Goal: Transaction & Acquisition: Purchase product/service

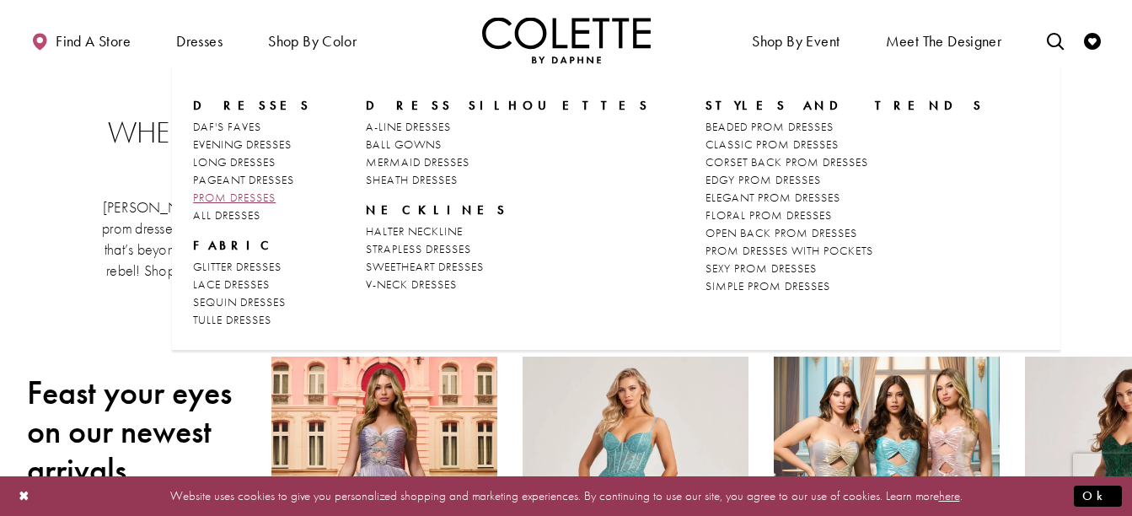
click at [217, 189] on link "PROM DRESSES" at bounding box center [252, 198] width 118 height 18
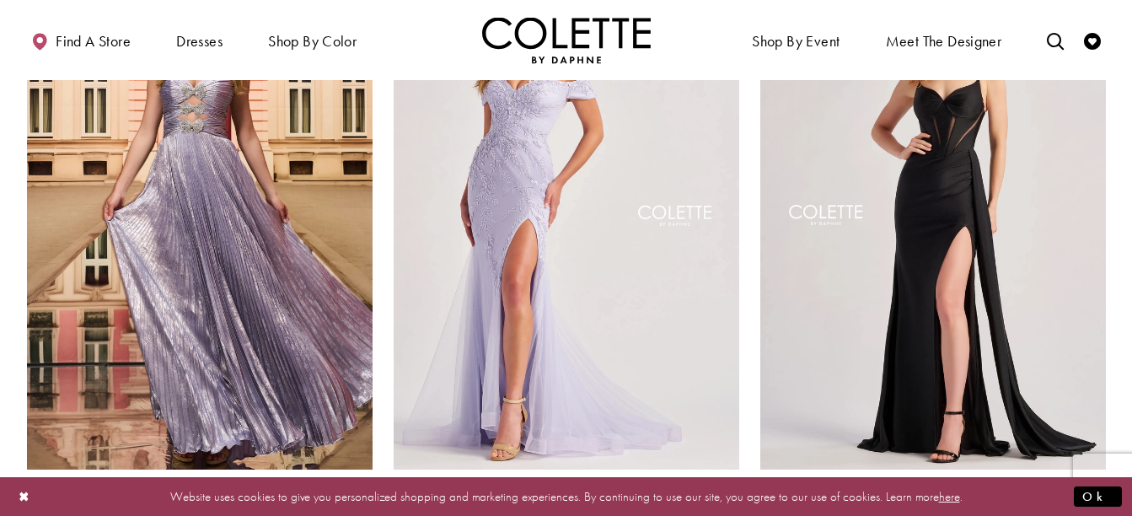
scroll to position [1169, 0]
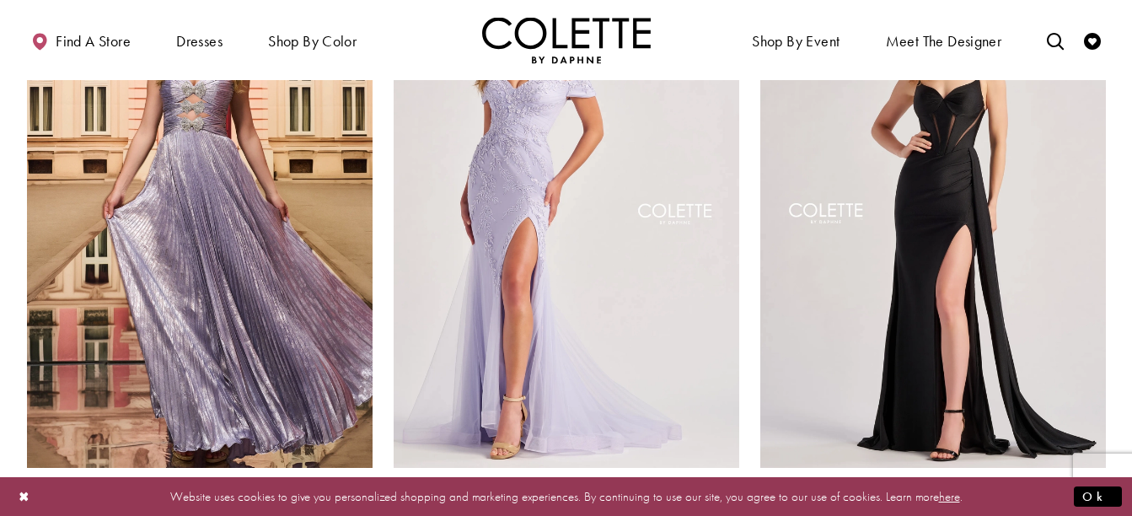
click at [217, 189] on img "Visit Colette by Daphne Style No. CL8520 Page" at bounding box center [199, 216] width 345 height 502
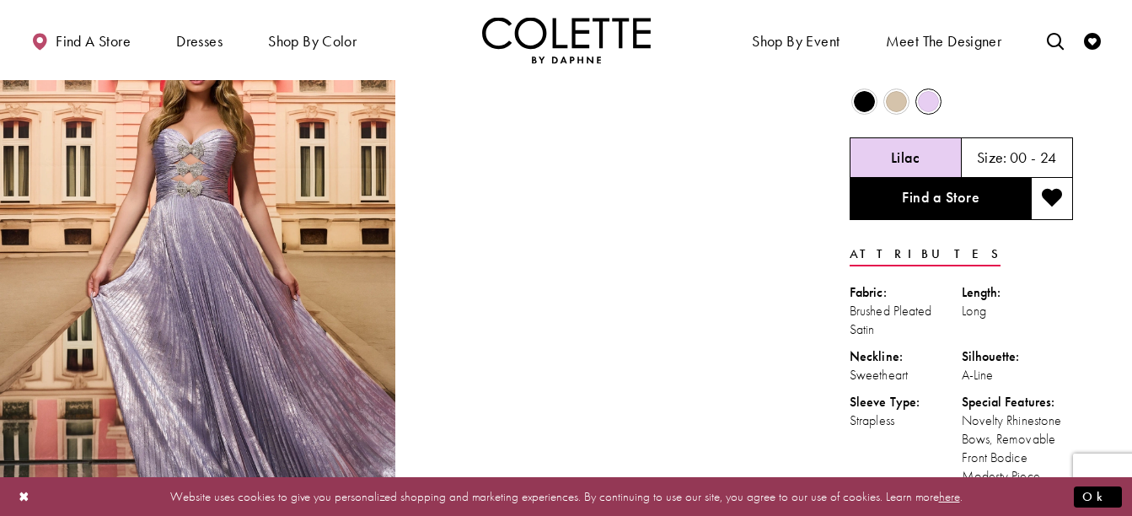
scroll to position [74, 0]
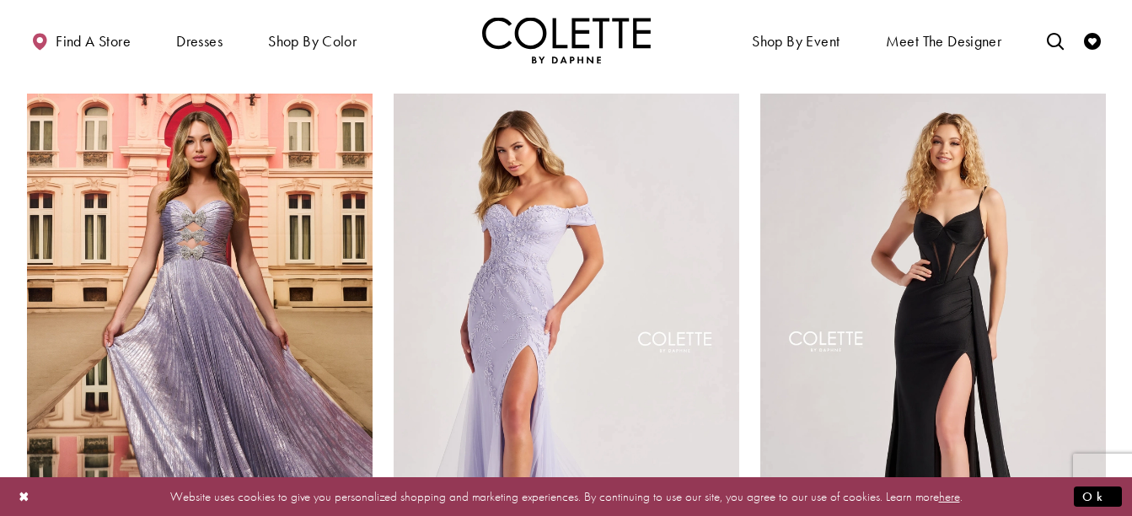
scroll to position [1040, 0]
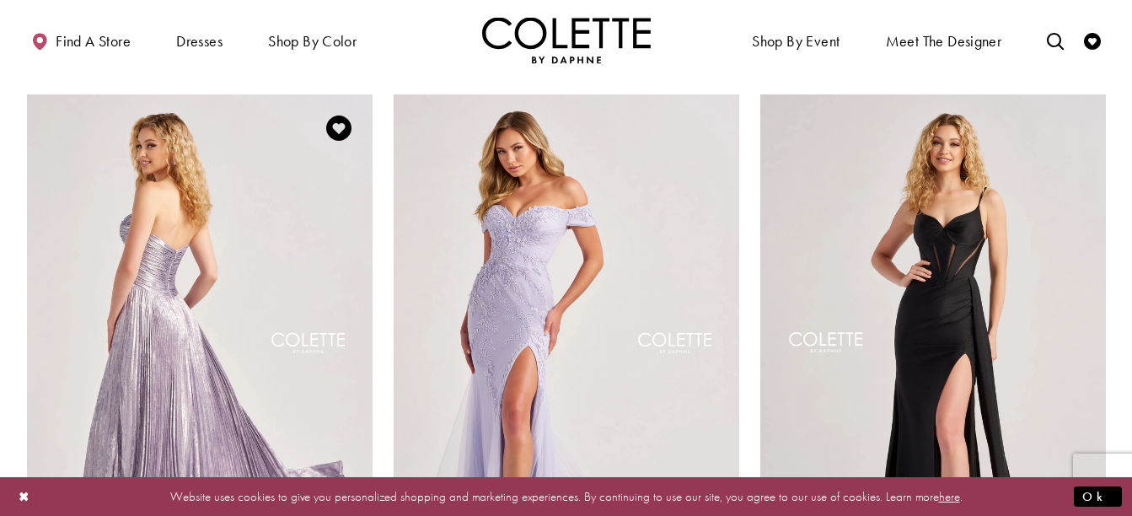
click at [277, 211] on img "Visit Colette by Daphne Style No. CL8520 Page" at bounding box center [199, 345] width 345 height 502
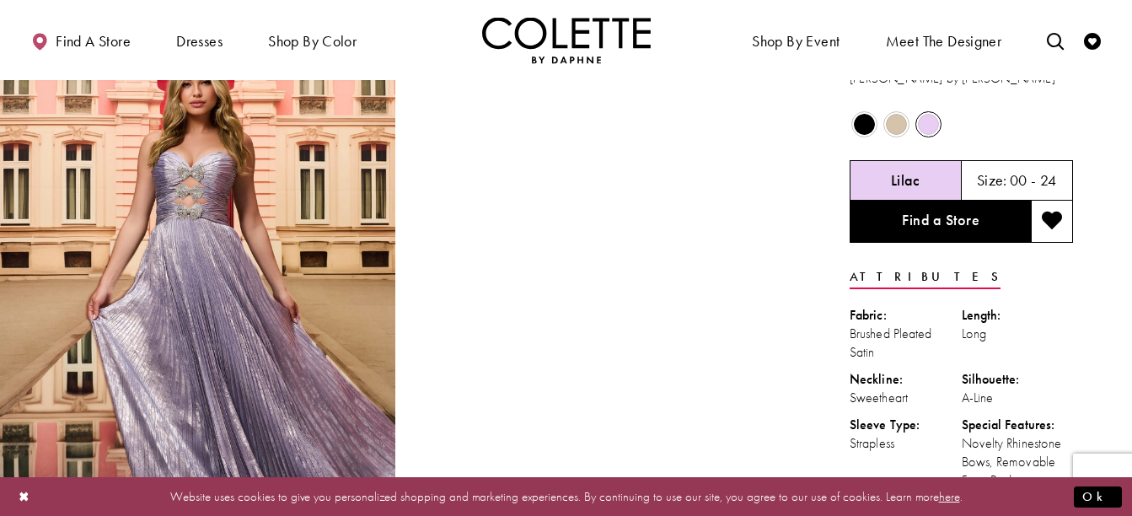
scroll to position [52, 0]
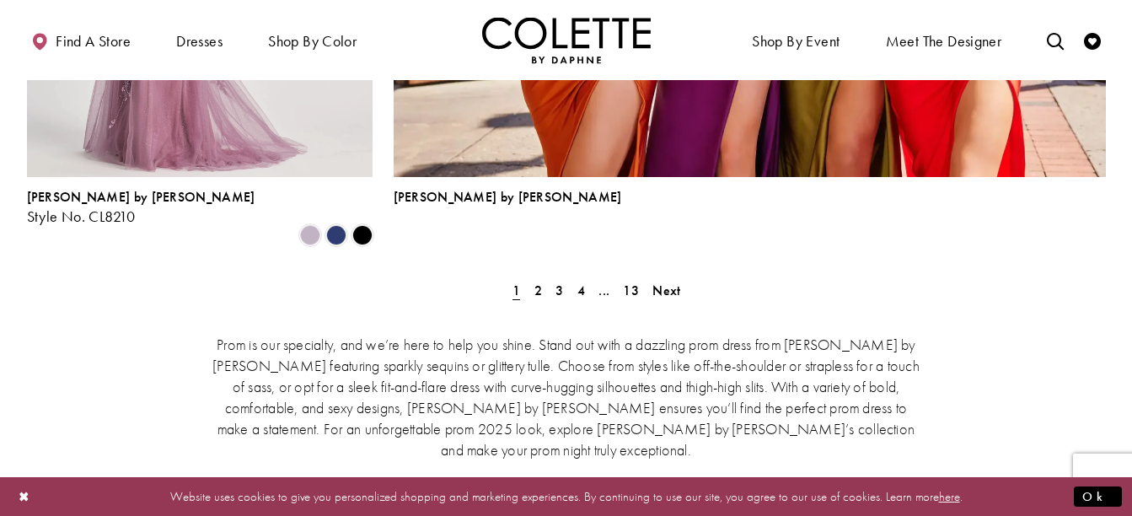
scroll to position [3942, 0]
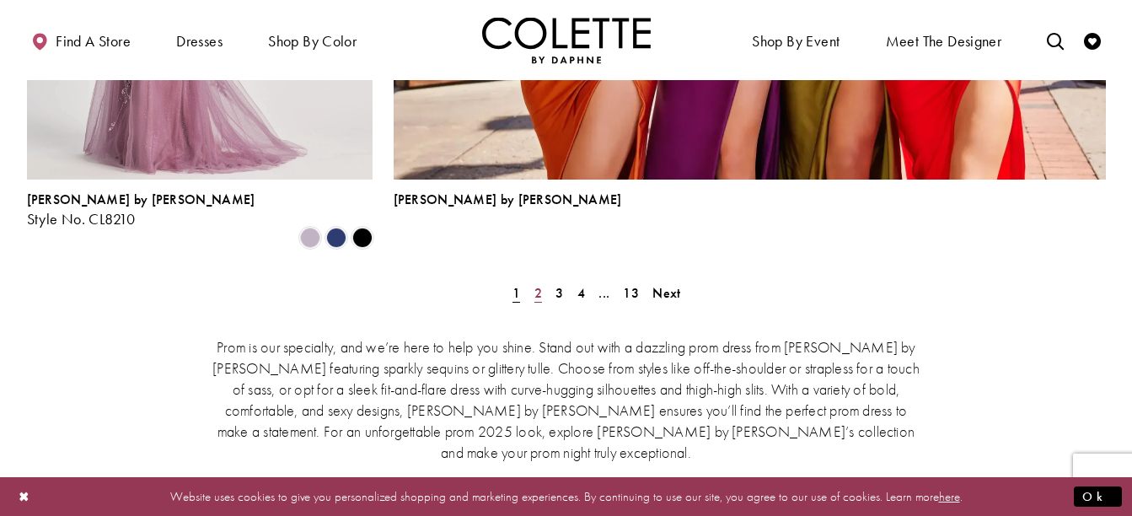
click at [537, 284] on span "2" at bounding box center [538, 293] width 8 height 18
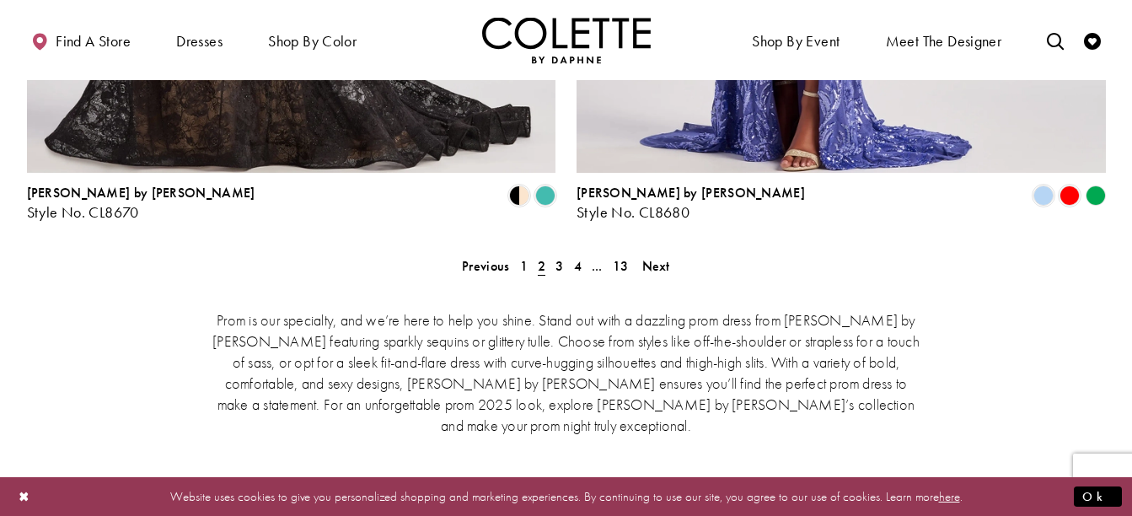
scroll to position [3595, 0]
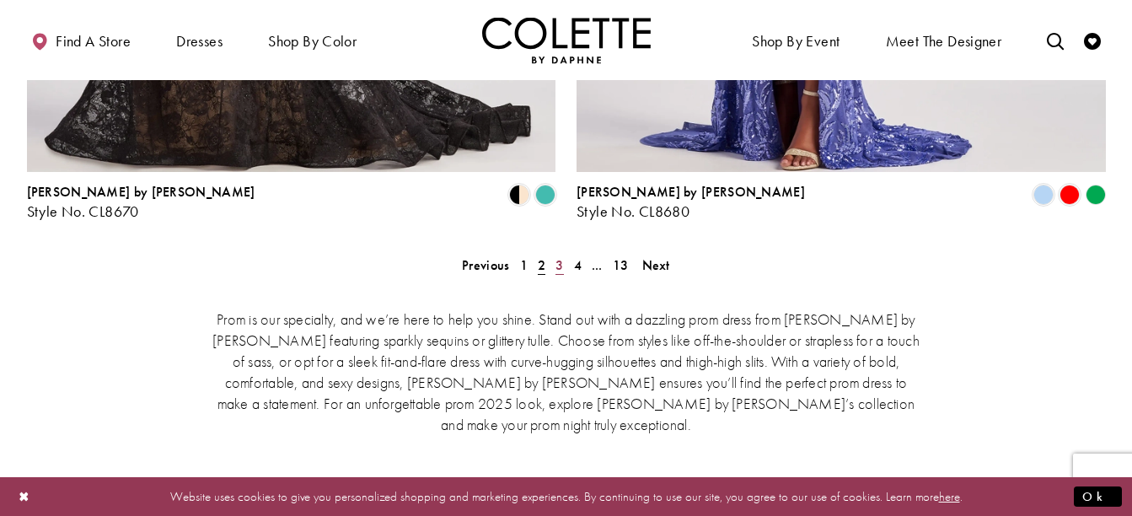
click at [561, 256] on span "3" at bounding box center [559, 265] width 8 height 18
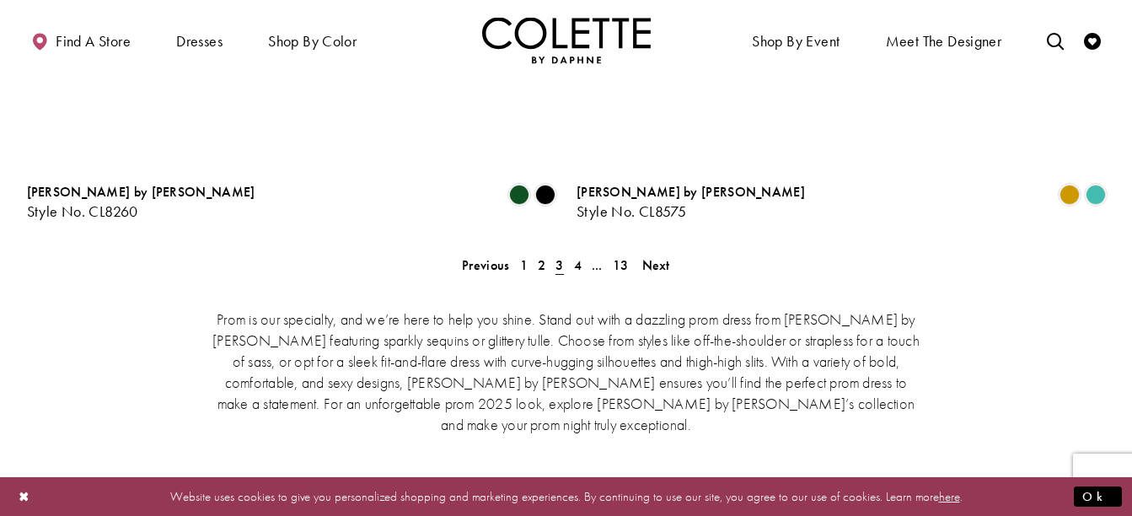
scroll to position [432, 0]
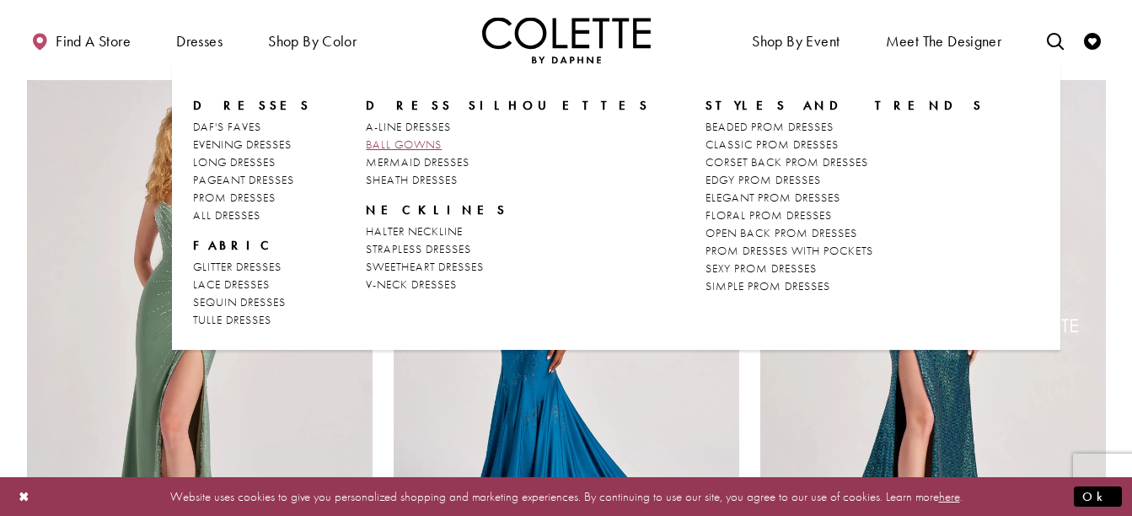
click at [372, 143] on span "BALL GOWNS" at bounding box center [404, 144] width 76 height 15
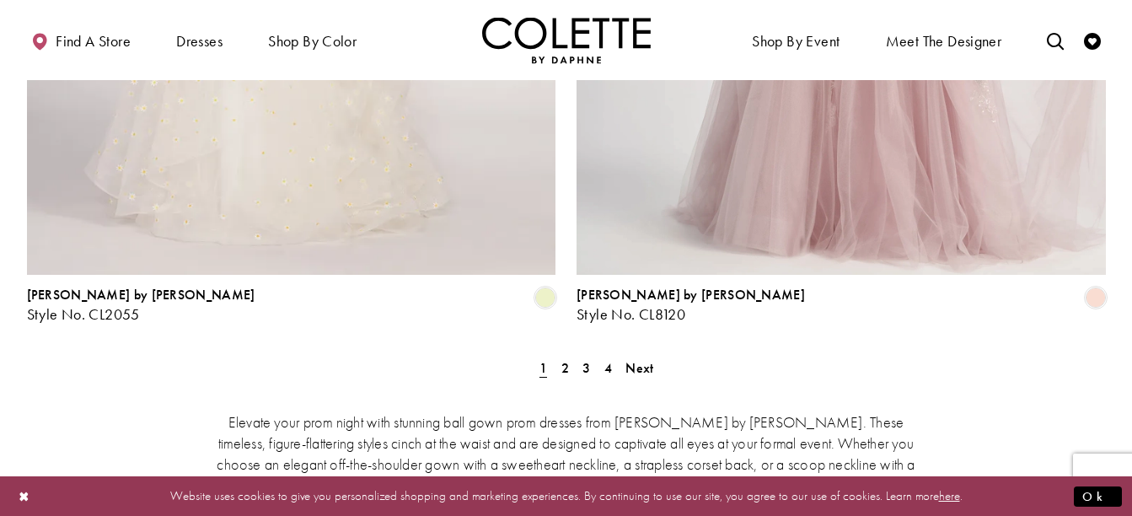
scroll to position [3148, 0]
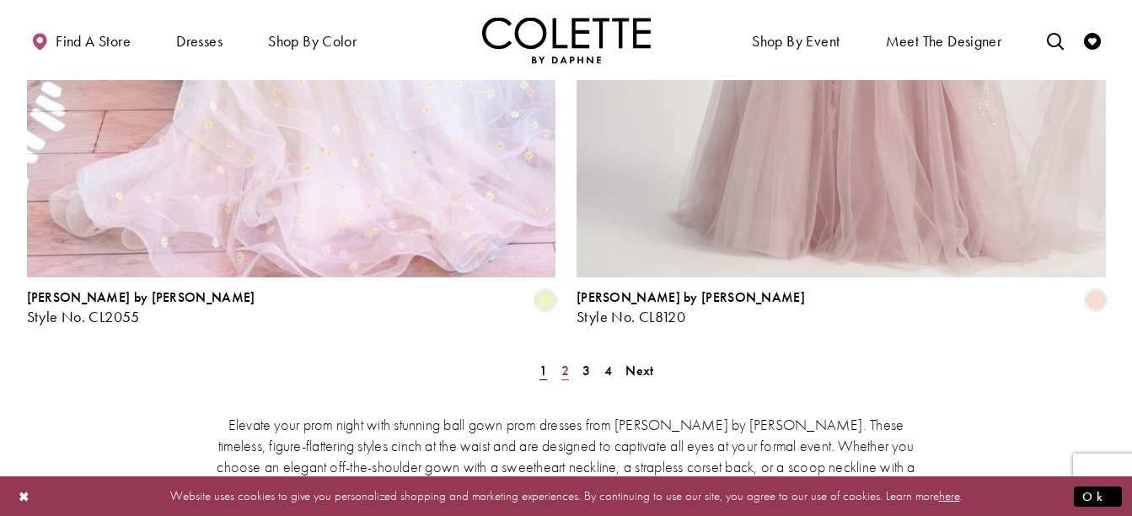
click at [561, 361] on span "2" at bounding box center [565, 370] width 8 height 18
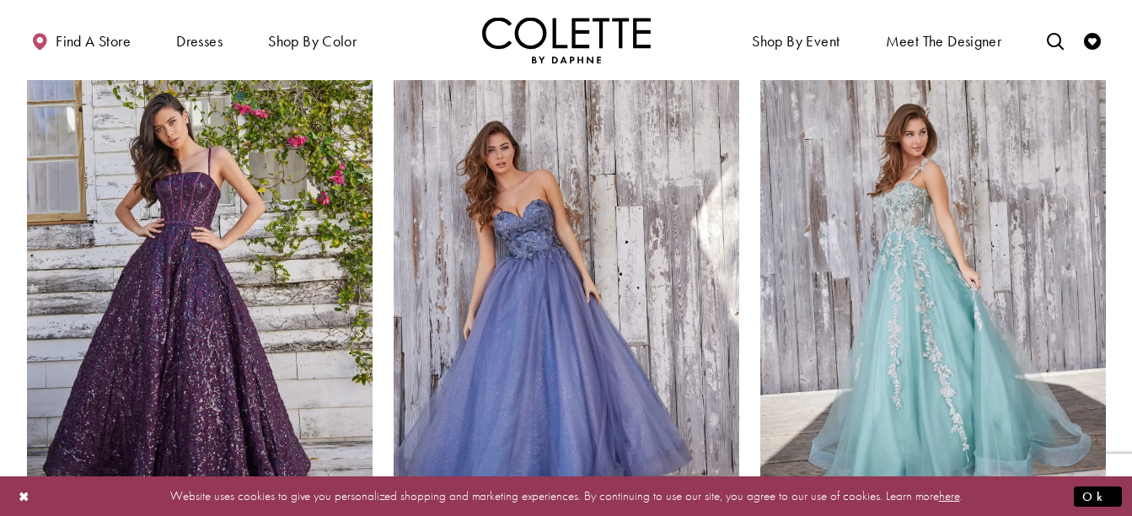
scroll to position [788, 0]
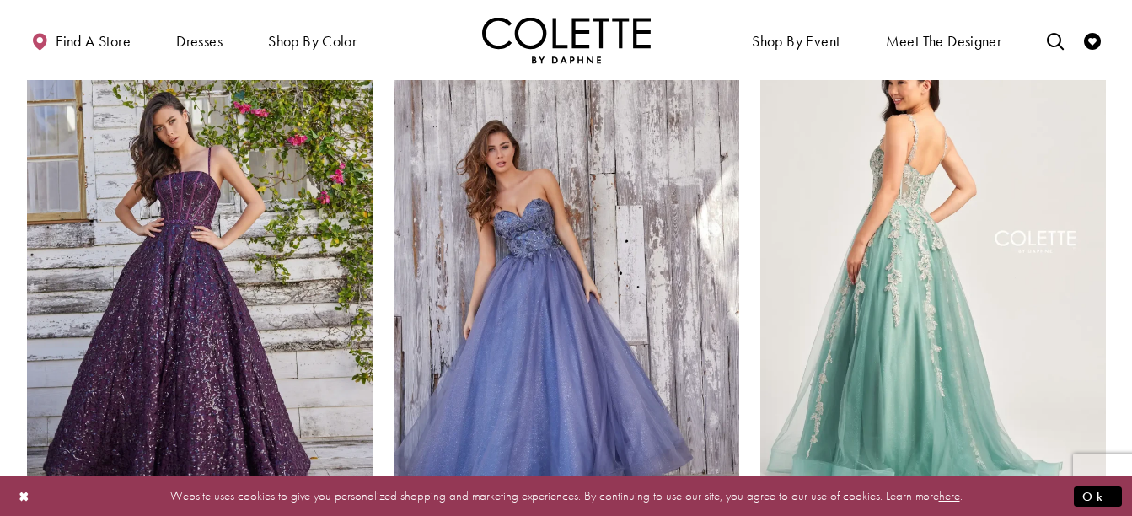
click at [951, 283] on img "Visit Colette by Daphne Style No. CL5165 Page" at bounding box center [932, 255] width 345 height 502
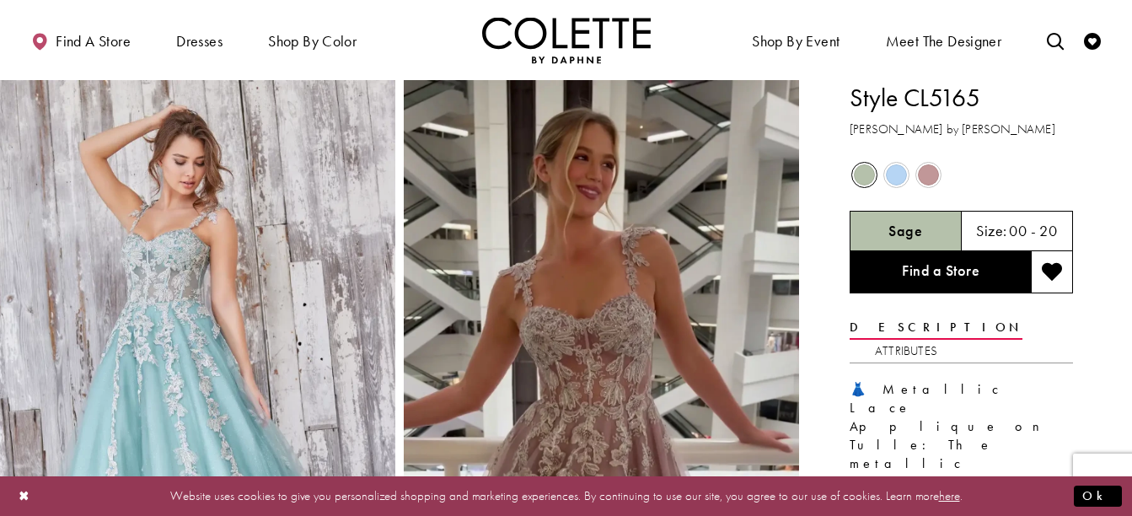
click at [932, 168] on span "Product color controls state depends on size chosen" at bounding box center [928, 174] width 21 height 21
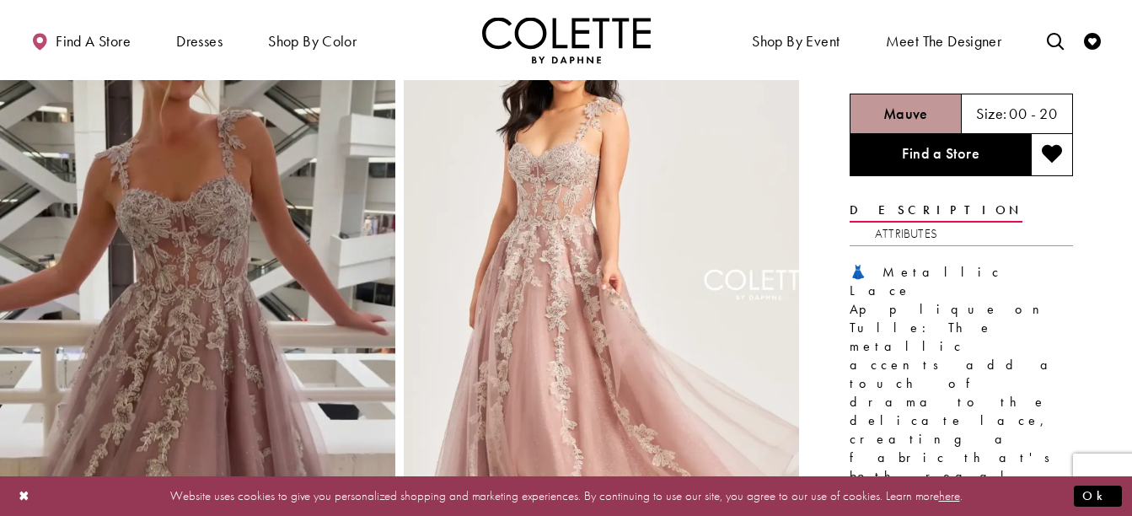
scroll to position [118, 0]
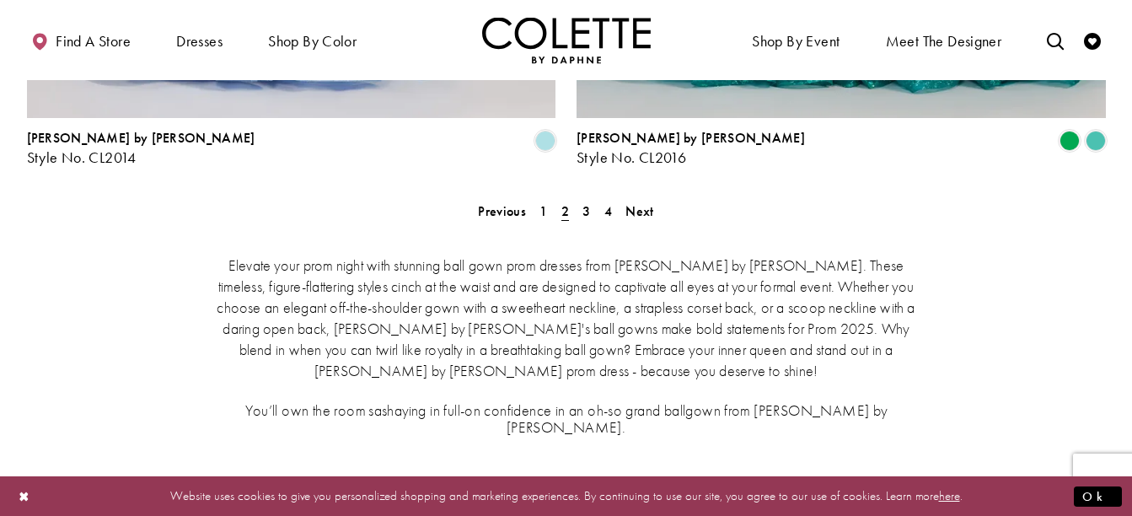
scroll to position [3312, 0]
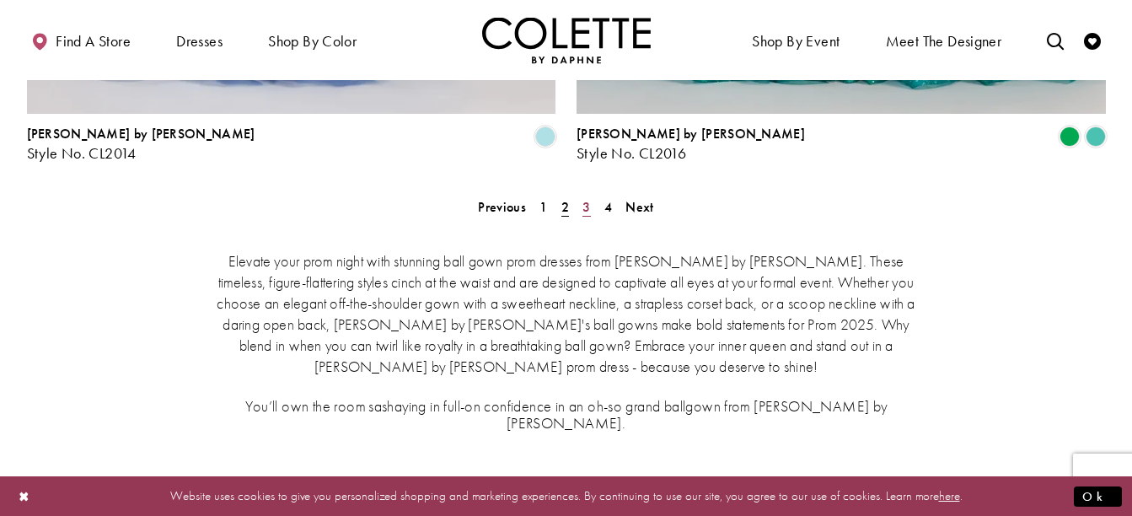
click at [583, 198] on span "3" at bounding box center [586, 207] width 8 height 18
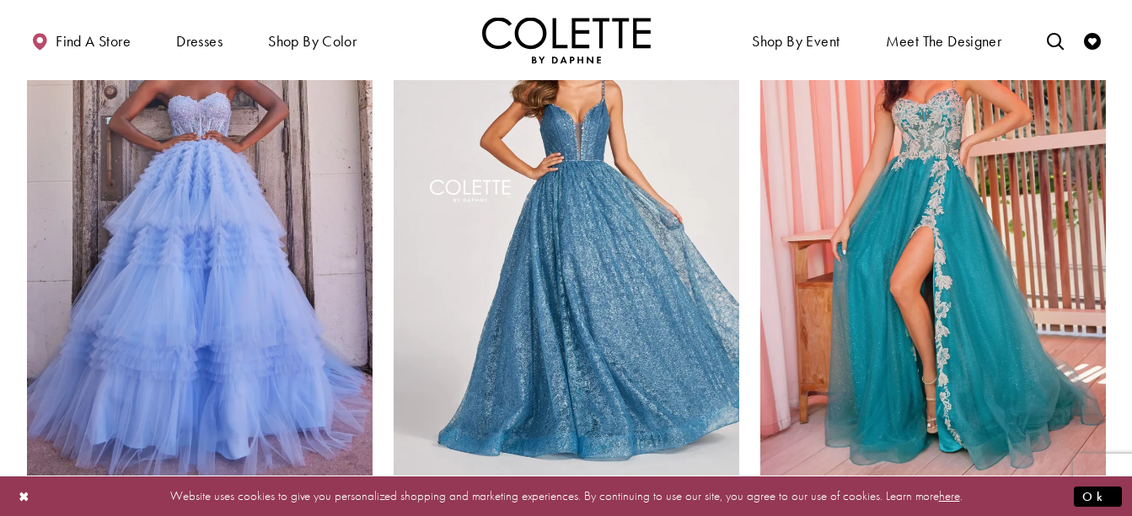
scroll to position [199, 0]
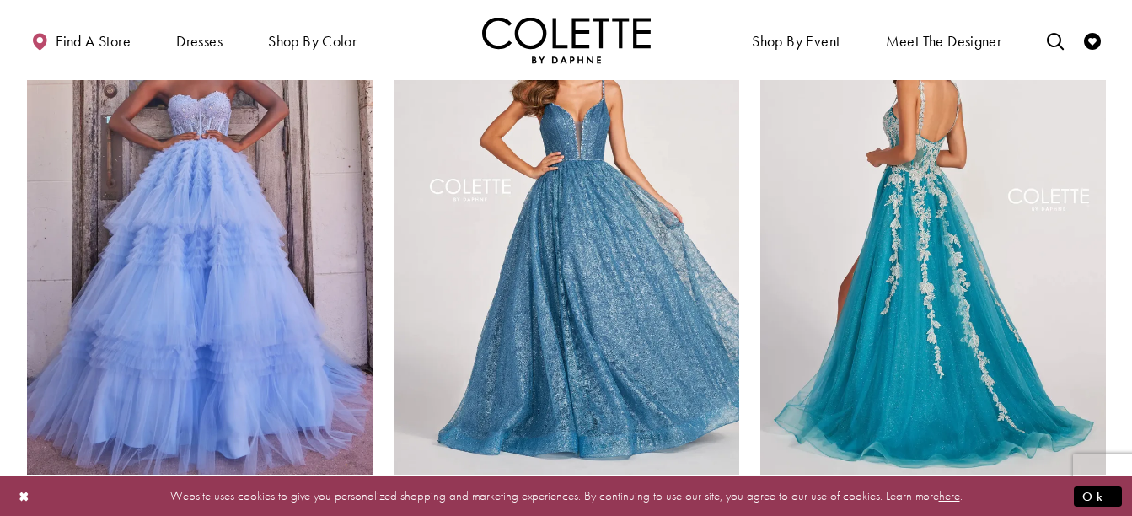
click at [994, 263] on img "Visit Colette by Daphne Style No. CL2020 Page" at bounding box center [932, 223] width 345 height 502
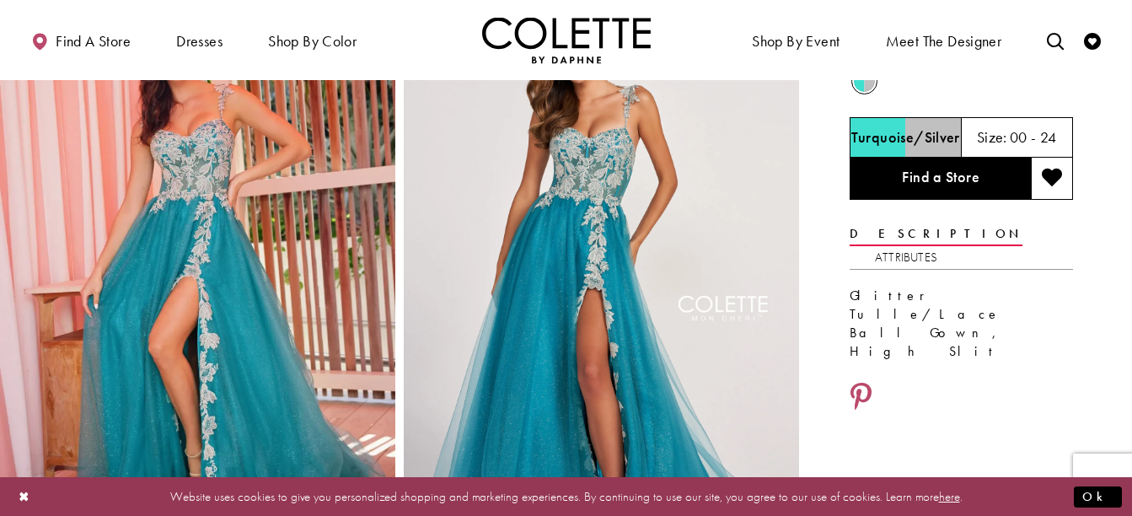
scroll to position [94, 0]
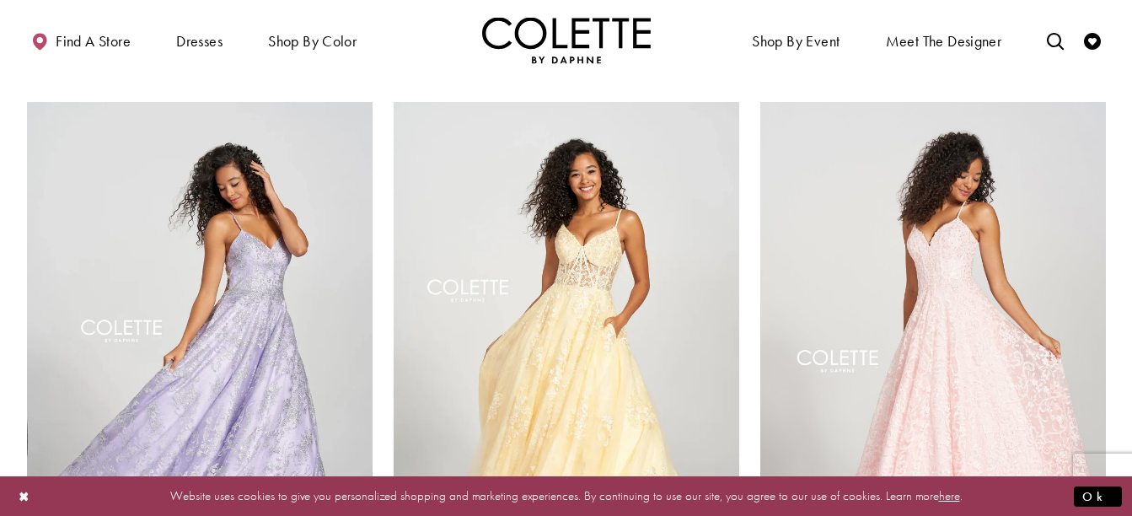
scroll to position [1977, 0]
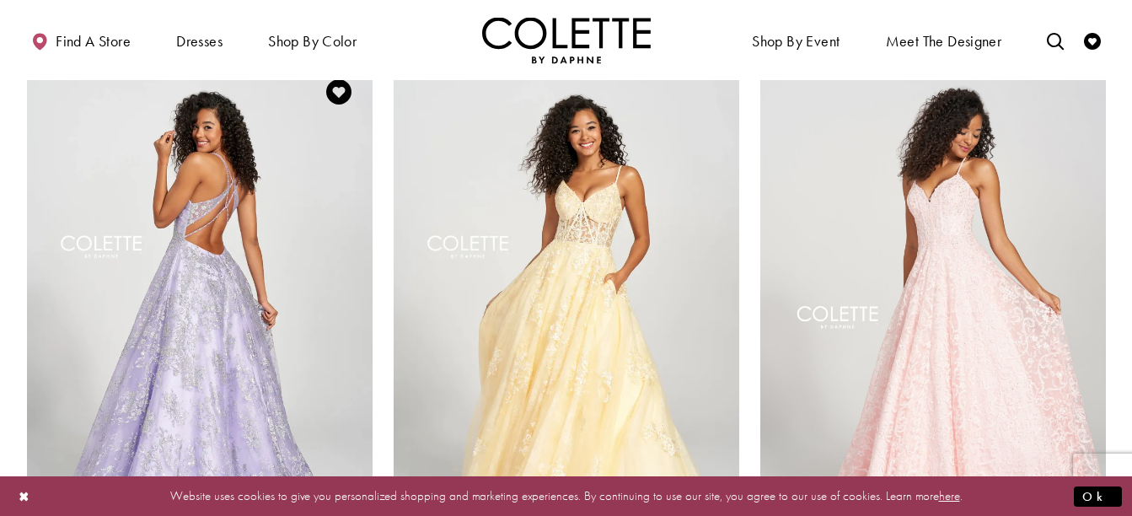
click at [248, 221] on img "Visit Colette by Daphne Style No. CL12201 Page" at bounding box center [199, 309] width 345 height 502
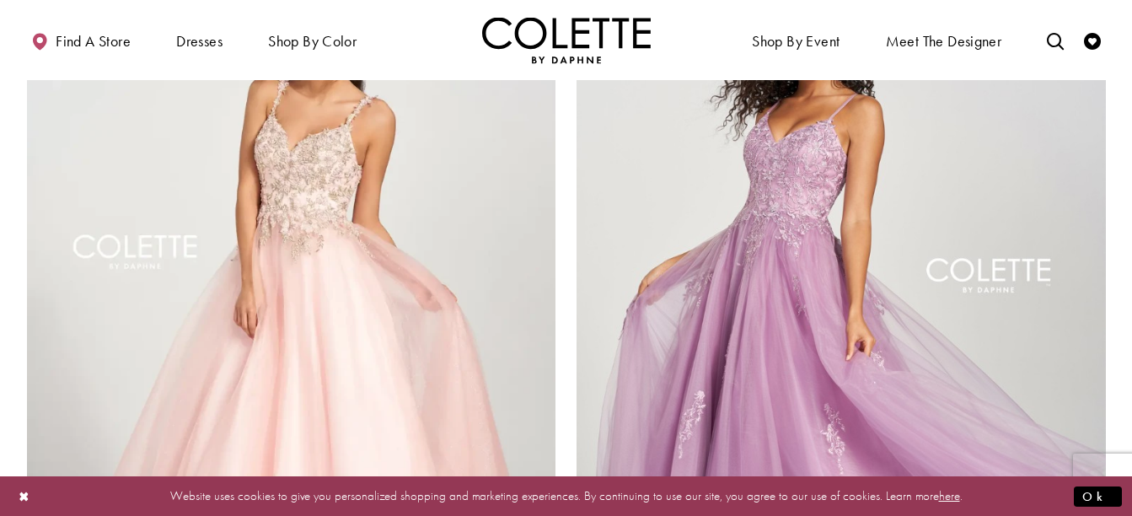
scroll to position [2721, 0]
click at [404, 274] on img "Visit Colette by Daphne Style No. CL12205 Page" at bounding box center [291, 319] width 529 height 769
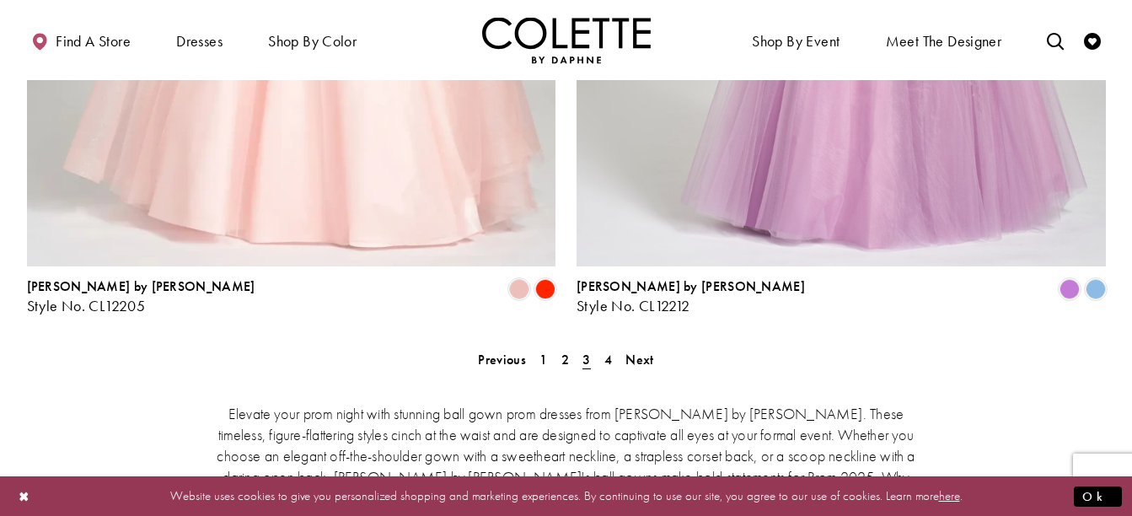
scroll to position [3157, 0]
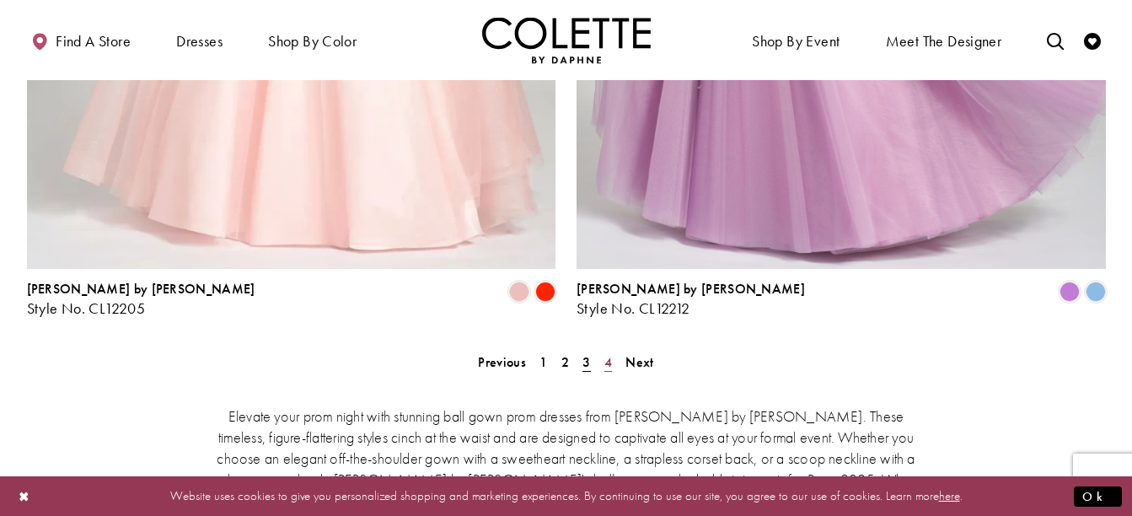
click at [609, 353] on span "4" at bounding box center [608, 362] width 8 height 18
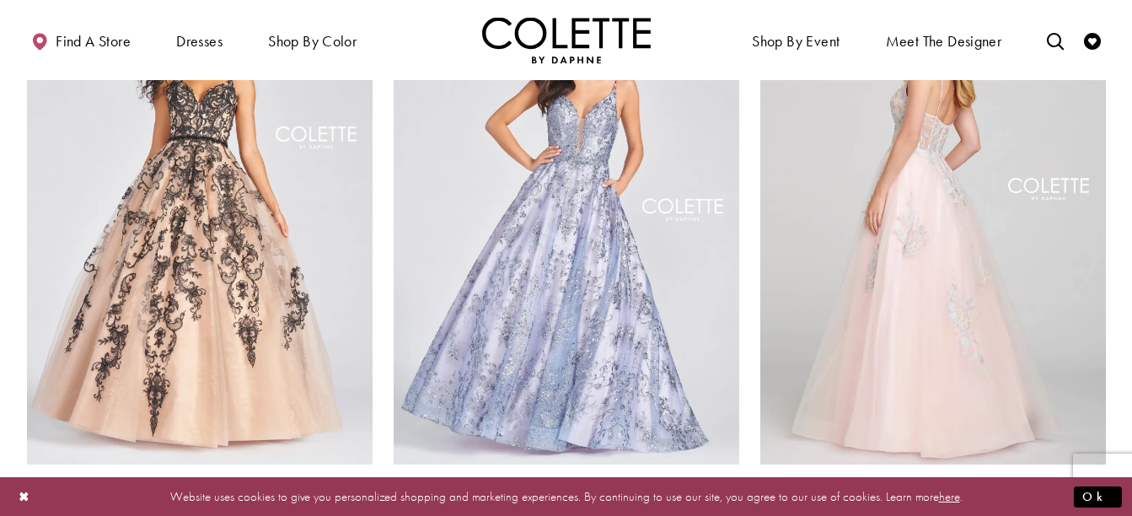
scroll to position [832, 0]
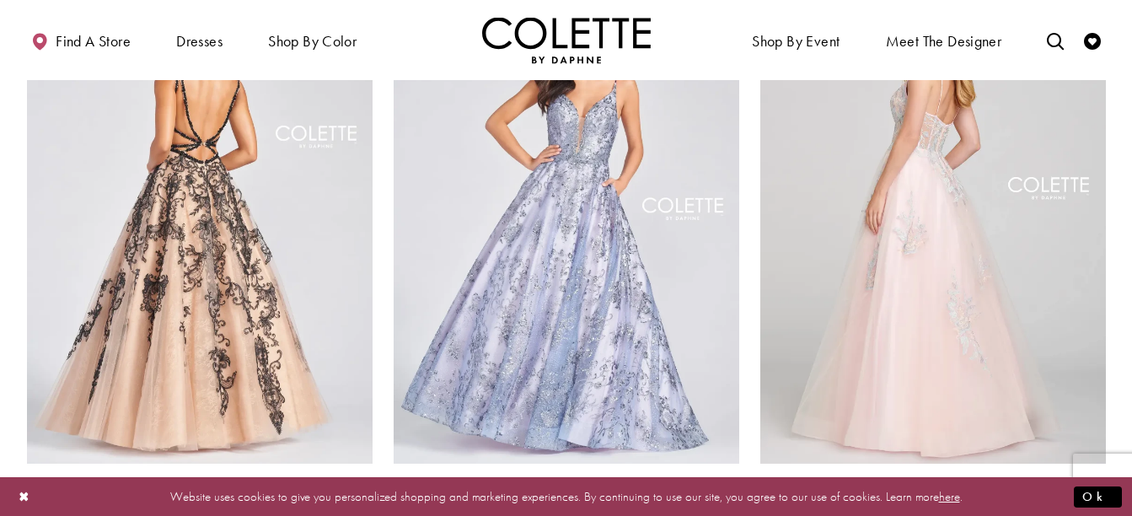
click at [235, 196] on img "Visit Colette by Daphne Style No. CL12224 Page" at bounding box center [199, 211] width 345 height 502
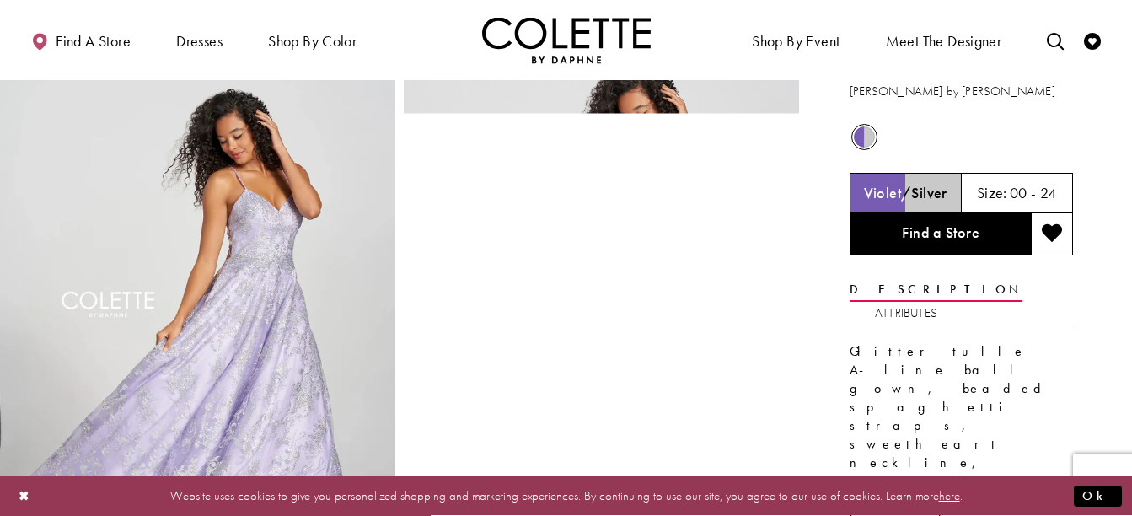
scroll to position [37, 0]
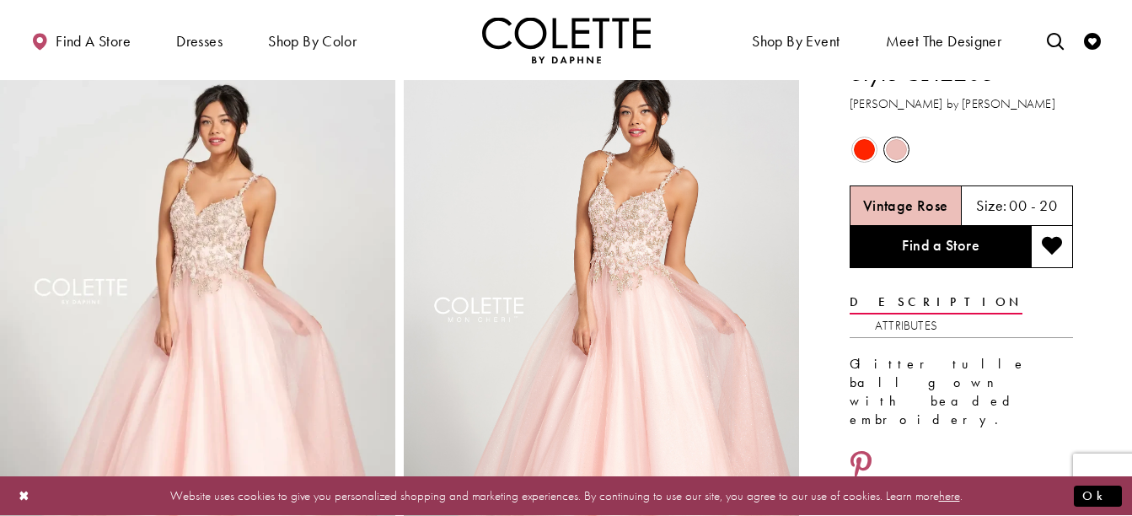
scroll to position [24, 0]
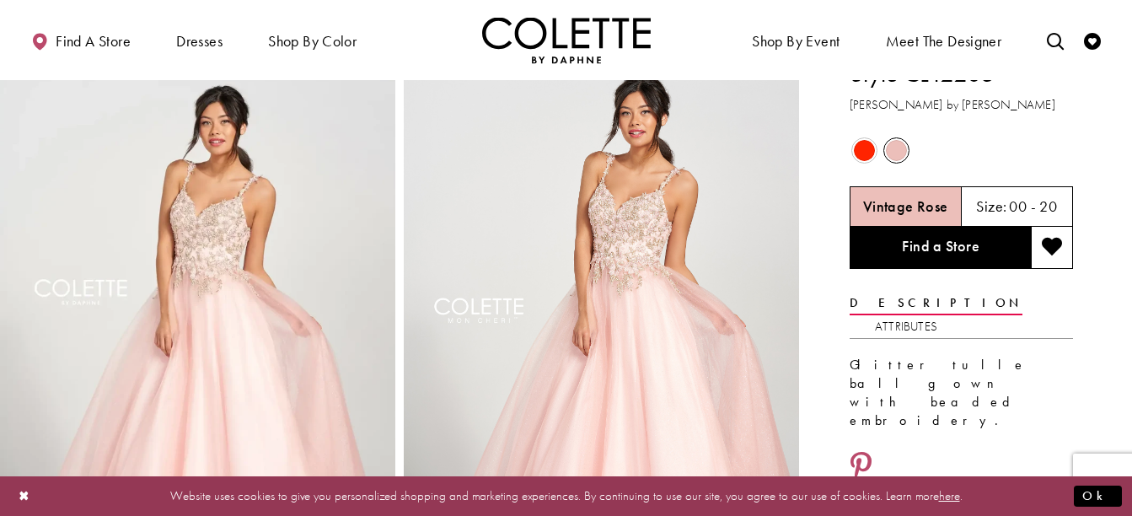
click at [859, 147] on span "Product color controls state depends on size chosen" at bounding box center [864, 150] width 21 height 21
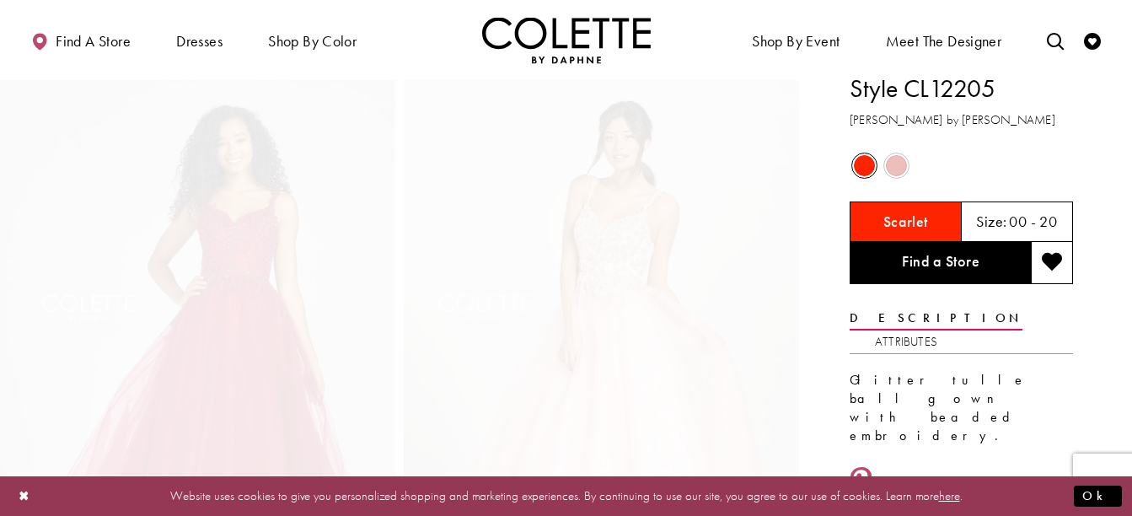
scroll to position [0, 0]
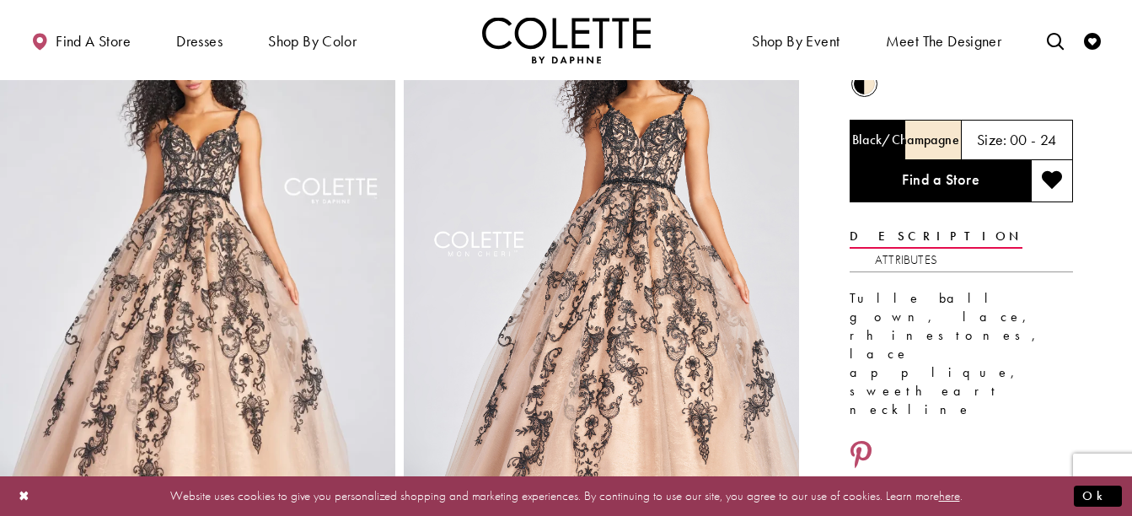
scroll to position [92, 0]
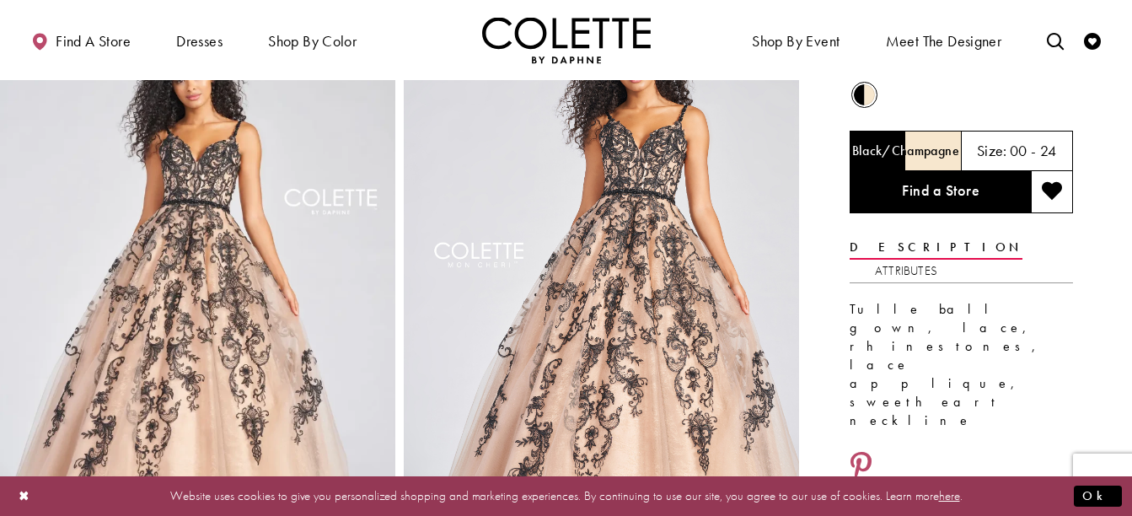
scroll to position [79, 0]
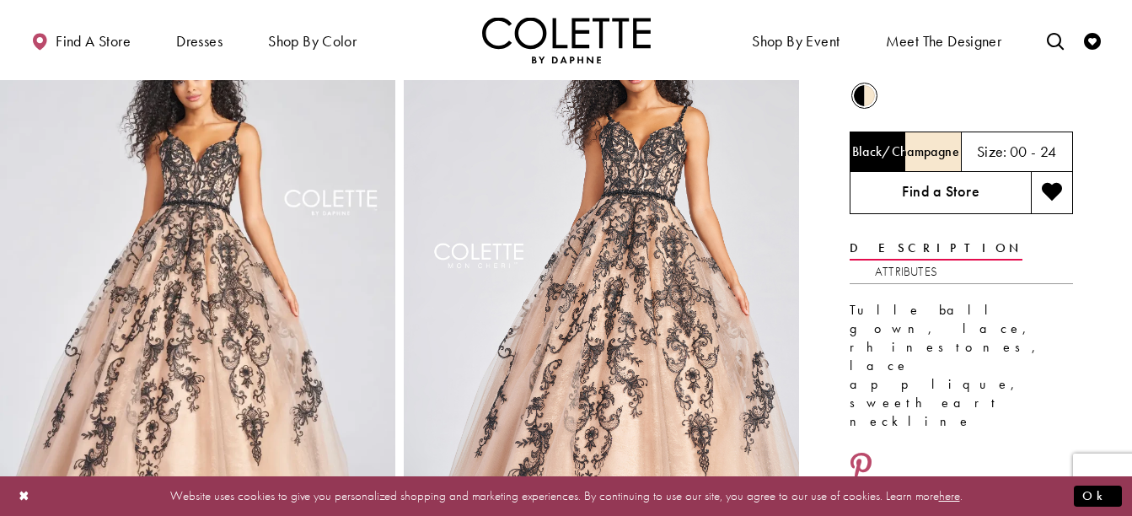
click at [969, 188] on link "Find a Store" at bounding box center [939, 193] width 181 height 42
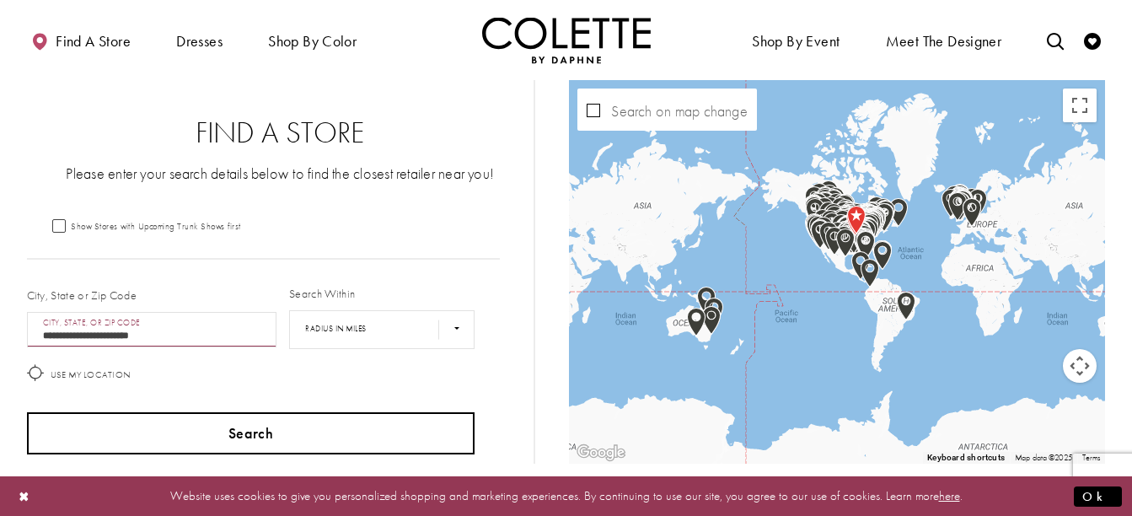
type input "**********"
click at [216, 422] on button "Search" at bounding box center [251, 433] width 448 height 42
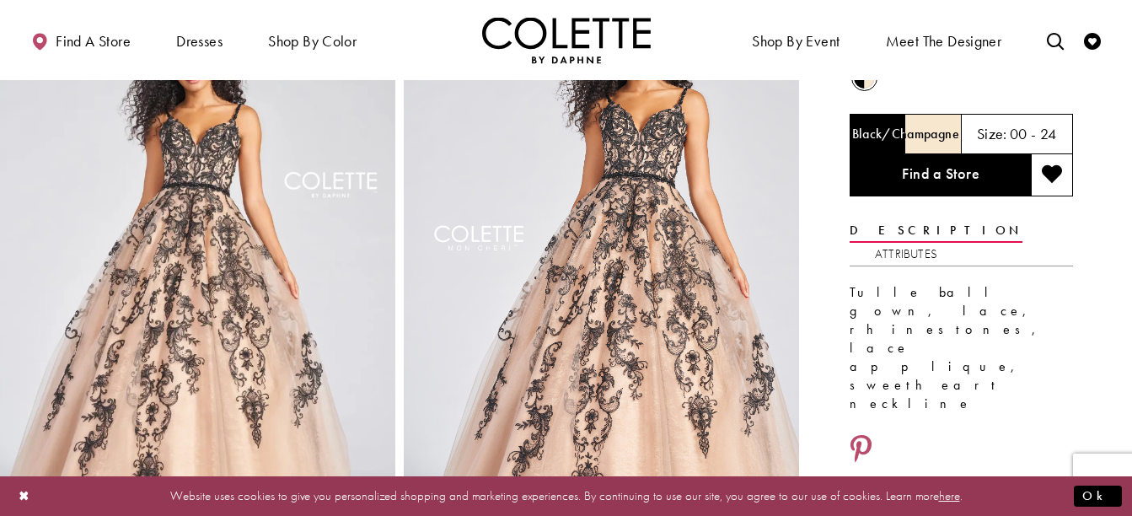
scroll to position [99, 0]
